Goal: Transaction & Acquisition: Subscribe to service/newsletter

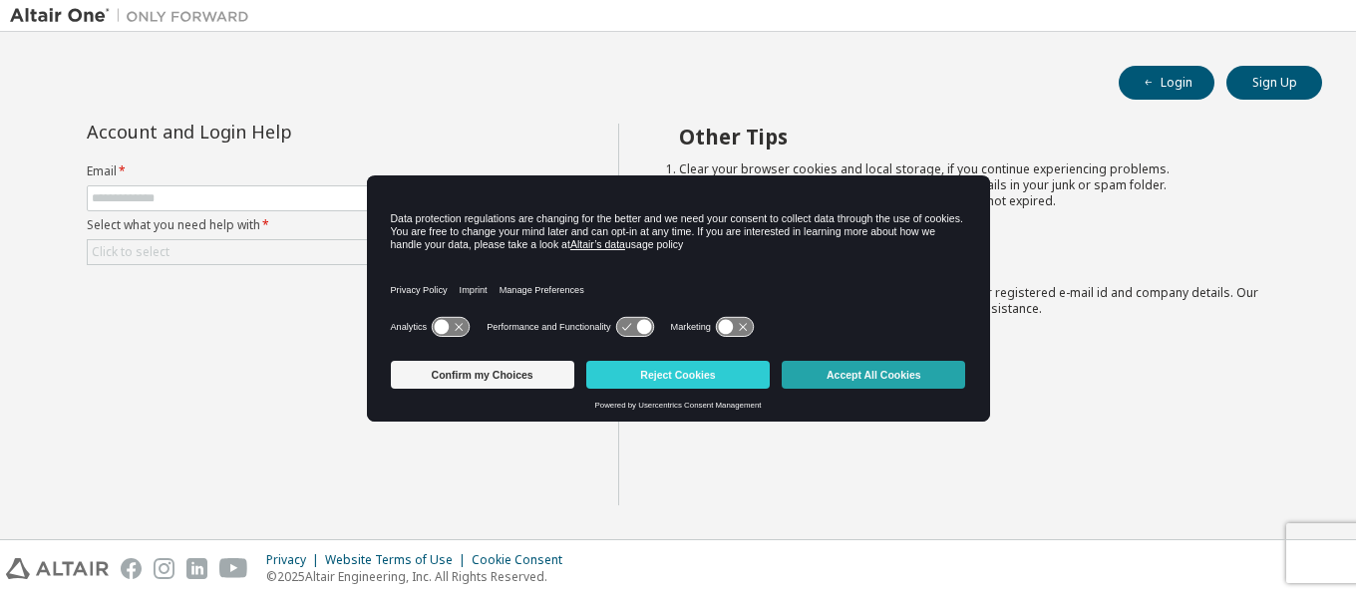
click at [849, 383] on button "Accept All Cookies" at bounding box center [873, 375] width 183 height 28
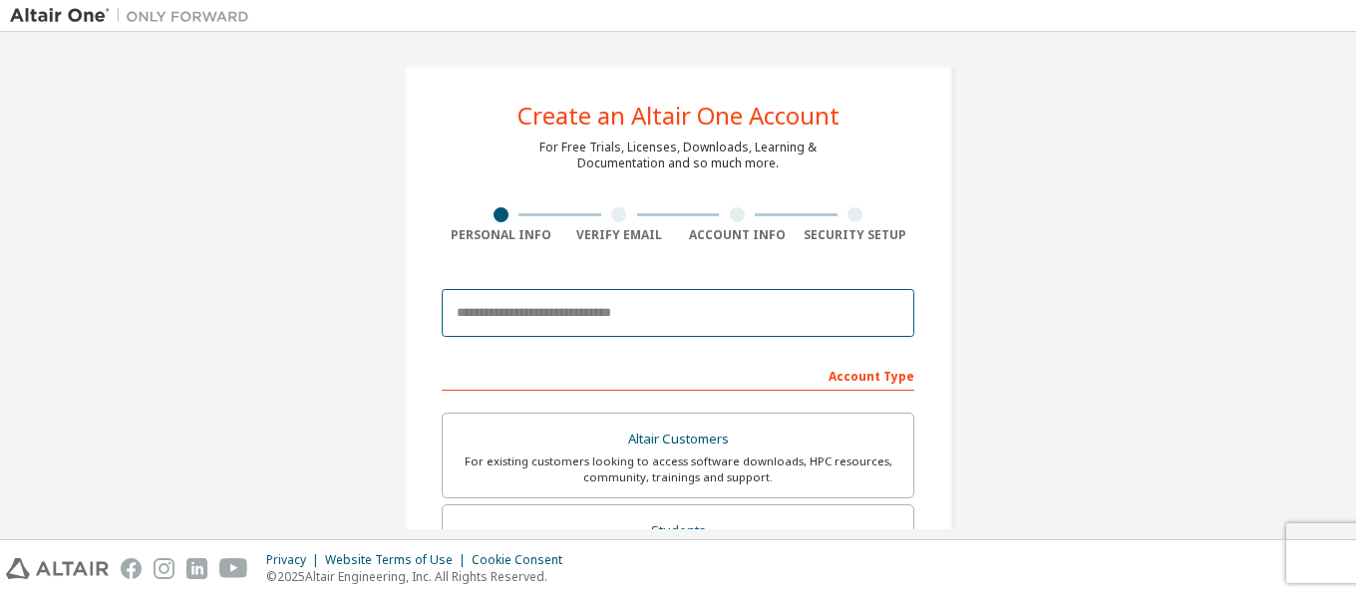
click at [498, 315] on input "email" at bounding box center [678, 313] width 473 height 48
type input "**********"
